Goal: Contribute content: Add original content to the website for others to see

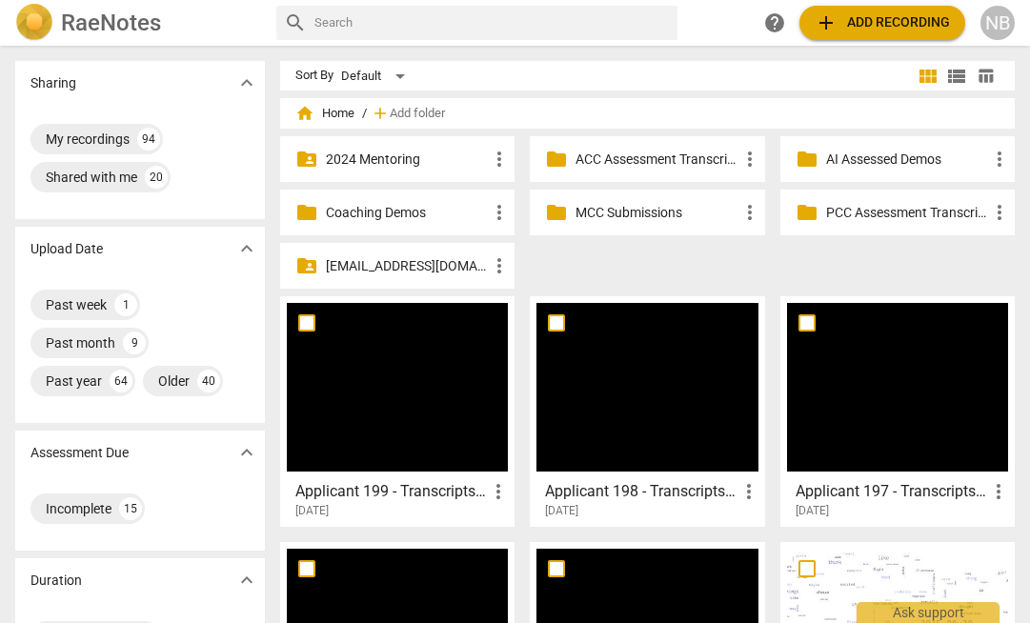
click at [841, 23] on span "add Add recording" at bounding box center [881, 22] width 135 height 23
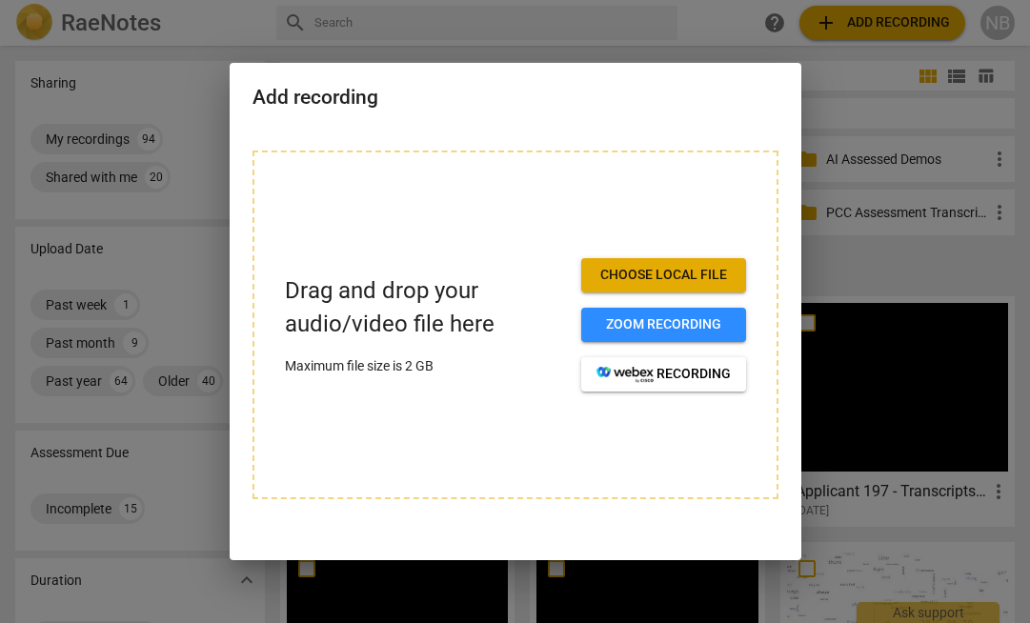
click at [644, 271] on span "Choose local file" at bounding box center [663, 275] width 134 height 19
click at [653, 281] on span "Choose local file" at bounding box center [663, 275] width 134 height 19
click at [679, 276] on span "Choose local file" at bounding box center [663, 275] width 134 height 19
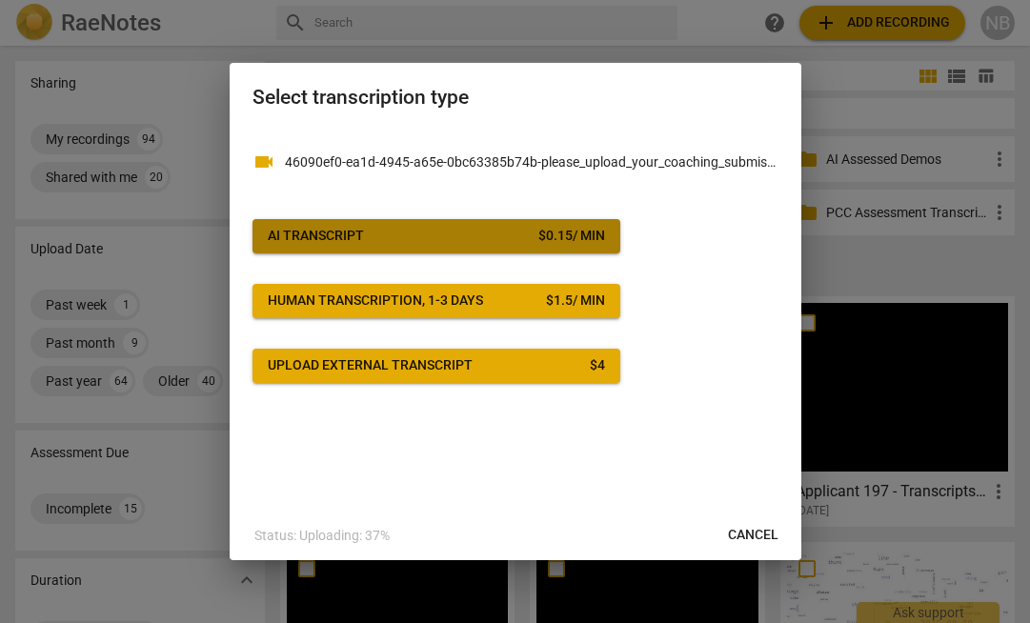
click at [411, 234] on span "AI Transcript $ 0.15 / min" at bounding box center [436, 236] width 337 height 19
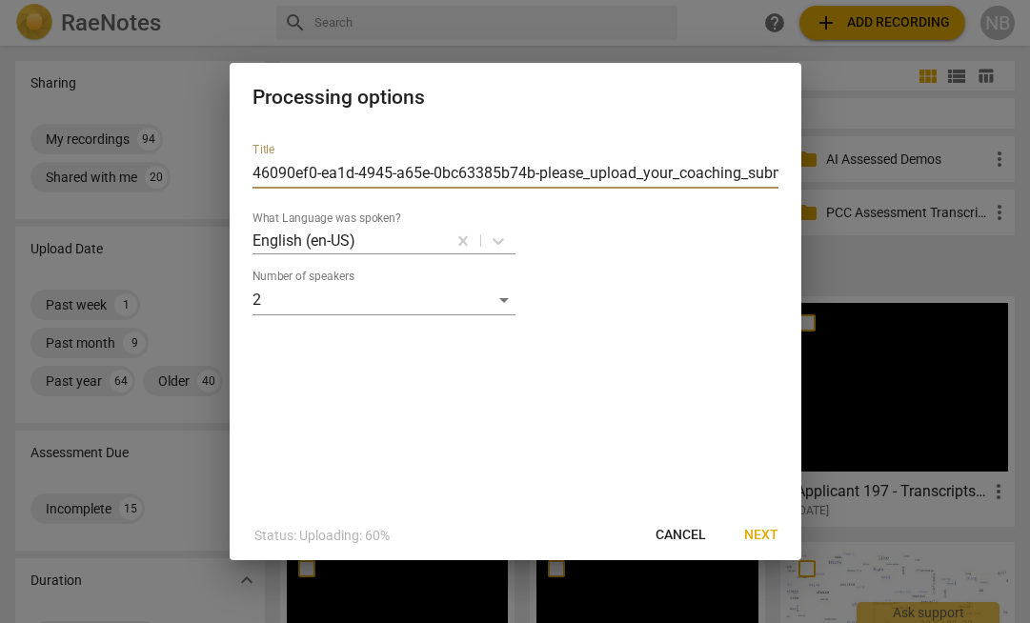
click at [422, 178] on input "46090ef0-ea1d-4945-a65e-0bc63385b74b-please_upload_your_coaching_submission-Min…" at bounding box center [515, 173] width 526 height 30
type input "Applicant 200 - Transcripts (ACC LEVEL)"
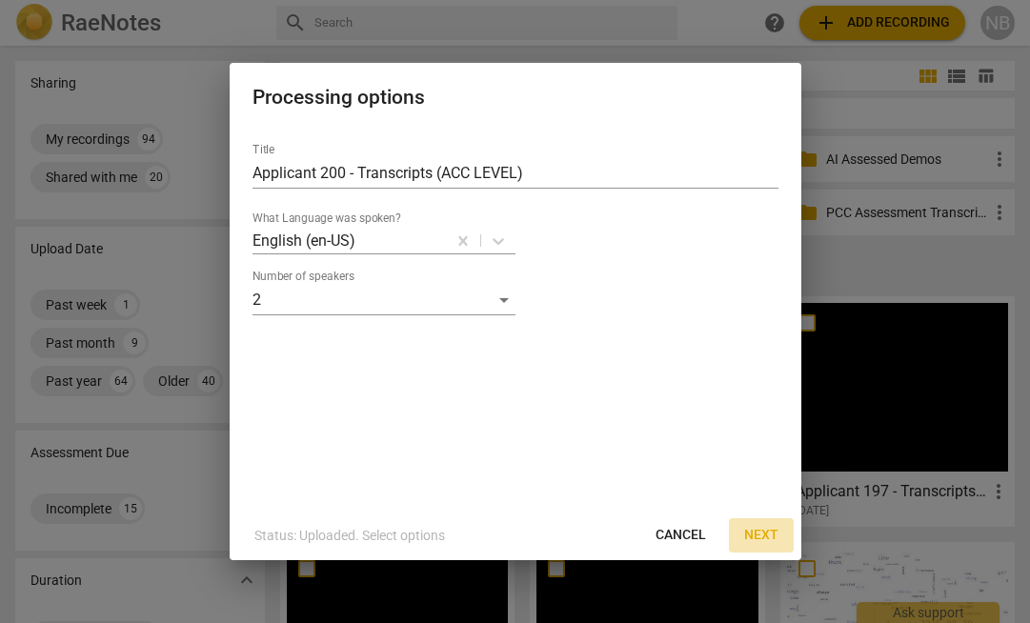
click at [747, 530] on span "Next" at bounding box center [761, 535] width 34 height 19
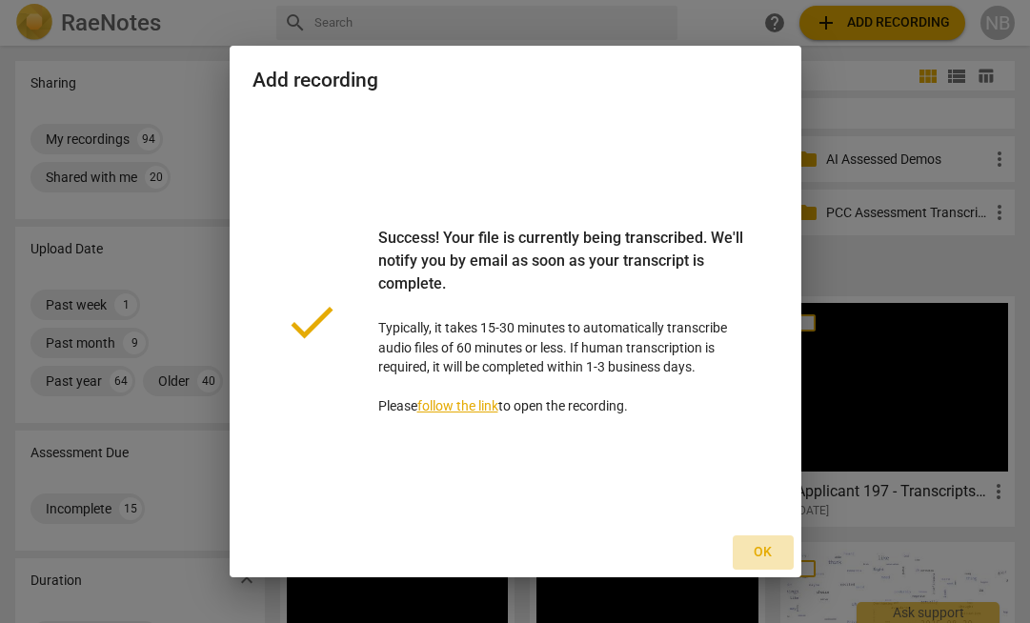
click at [766, 555] on span "Ok" at bounding box center [763, 552] width 30 height 19
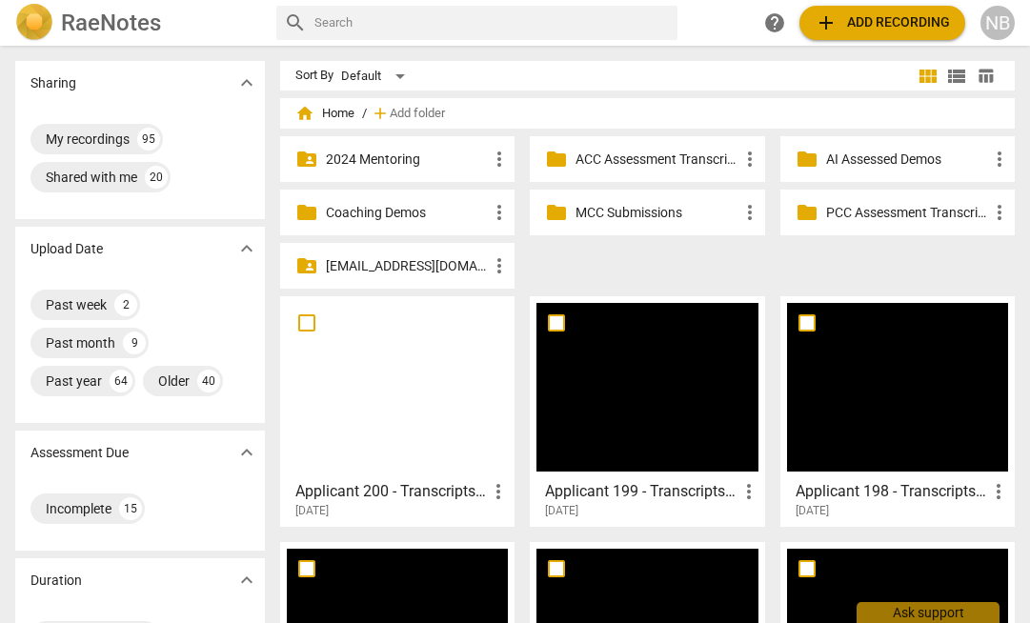
click at [424, 429] on div at bounding box center [397, 387] width 221 height 169
